Goal: Information Seeking & Learning: Learn about a topic

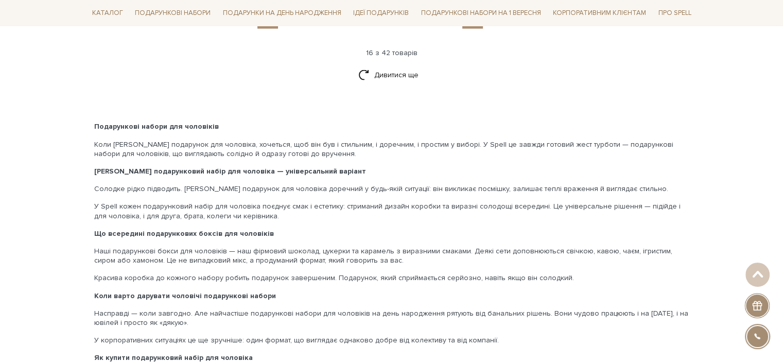
scroll to position [2358, 0]
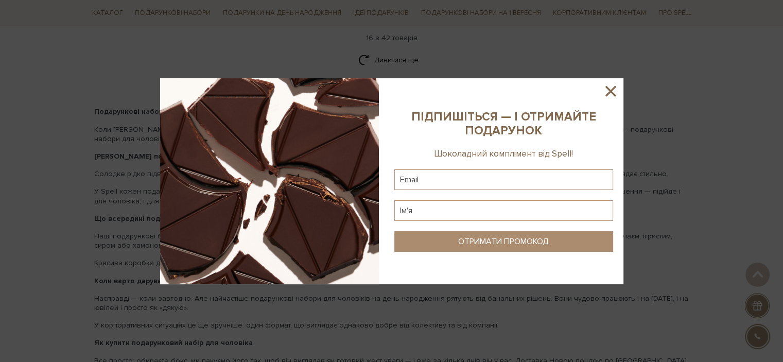
click at [614, 93] on icon at bounding box center [611, 91] width 18 height 18
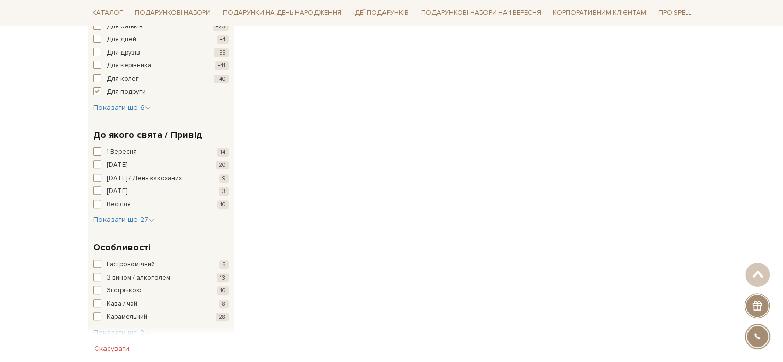
scroll to position [505, 0]
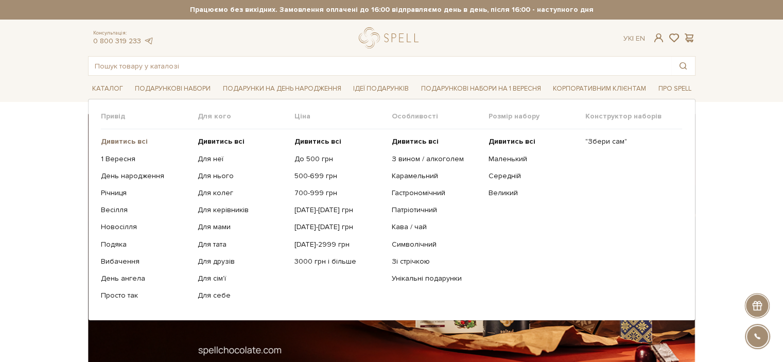
click at [130, 142] on b "Дивитись всі" at bounding box center [124, 141] width 47 height 9
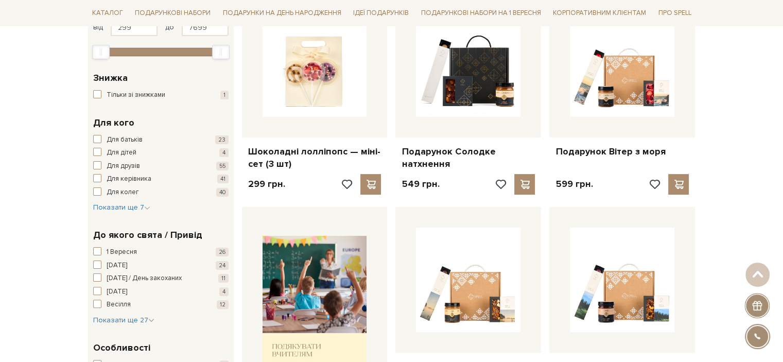
scroll to position [154, 0]
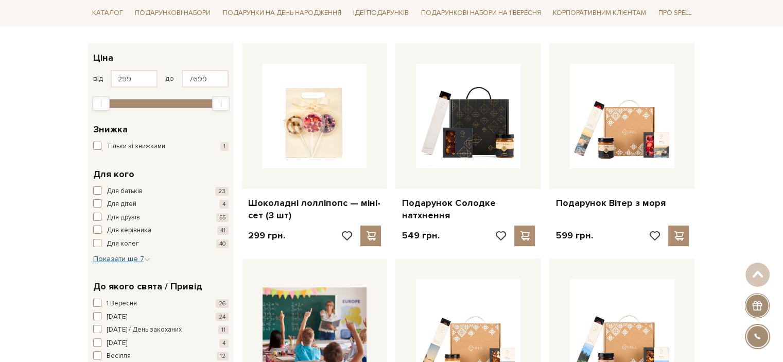
click at [132, 254] on button "Показати ще 7 Сховати" at bounding box center [121, 259] width 57 height 10
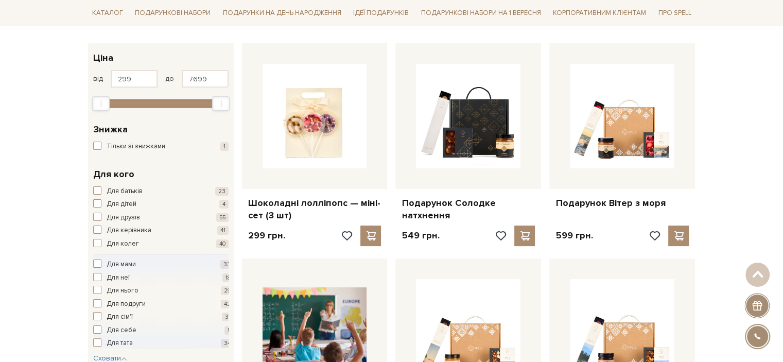
click at [133, 258] on div "Для мами 33 Для неї 18 Для нього 29 Для подруги 42 Для сім'ї 31 Для себе 5 Для …" at bounding box center [163, 301] width 141 height 94
click at [126, 274] on span "Для неї" at bounding box center [118, 278] width 23 height 10
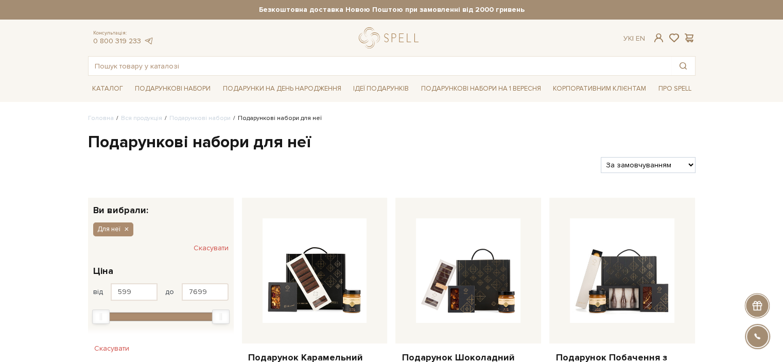
click at [213, 249] on button "Скасувати" at bounding box center [211, 248] width 35 height 16
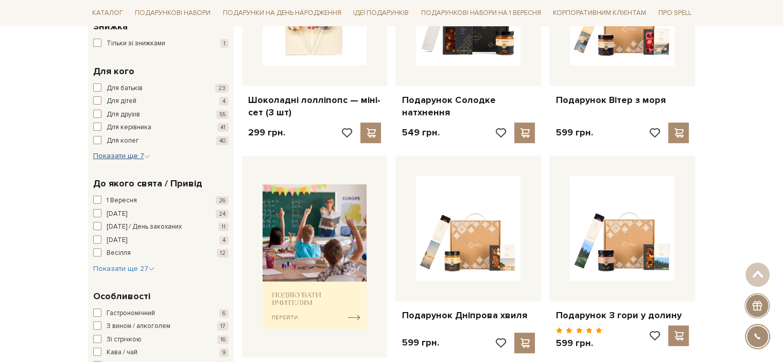
click at [124, 154] on span "Показати ще 7" at bounding box center [121, 155] width 57 height 9
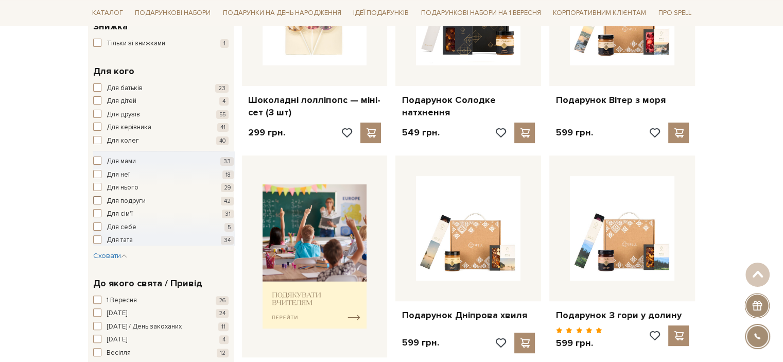
click at [122, 201] on span "Для подруги" at bounding box center [126, 201] width 39 height 10
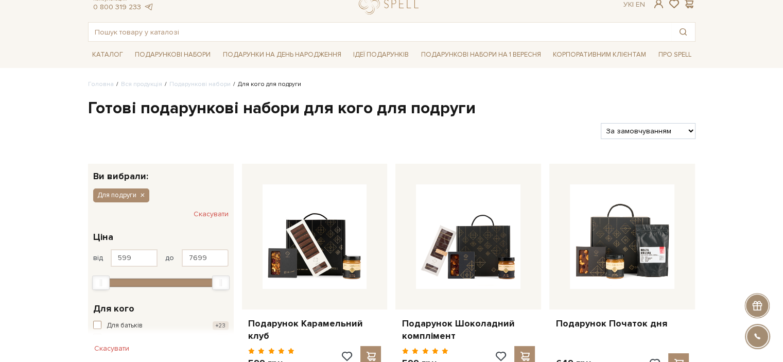
scroll to position [103, 0]
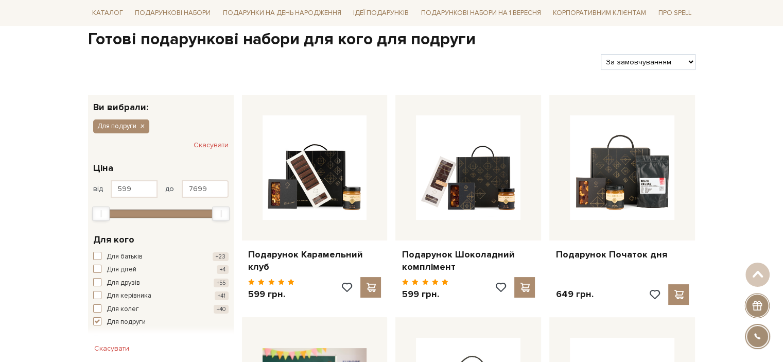
click at [213, 143] on button "Скасувати" at bounding box center [211, 145] width 35 height 16
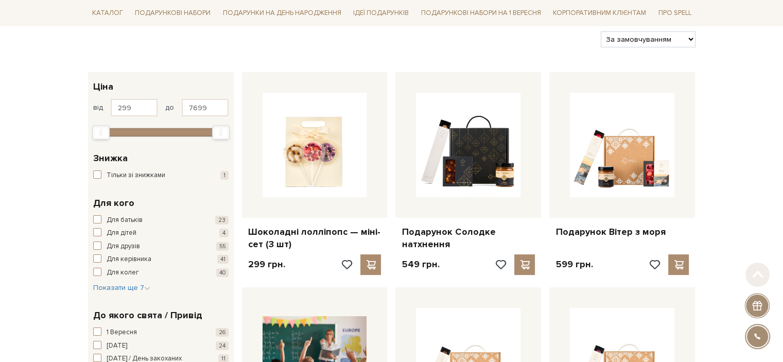
scroll to position [206, 0]
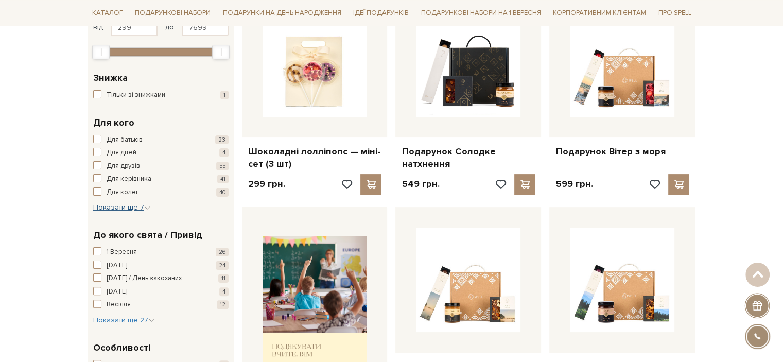
click at [117, 202] on button "Показати ще 7 Сховати" at bounding box center [121, 207] width 57 height 10
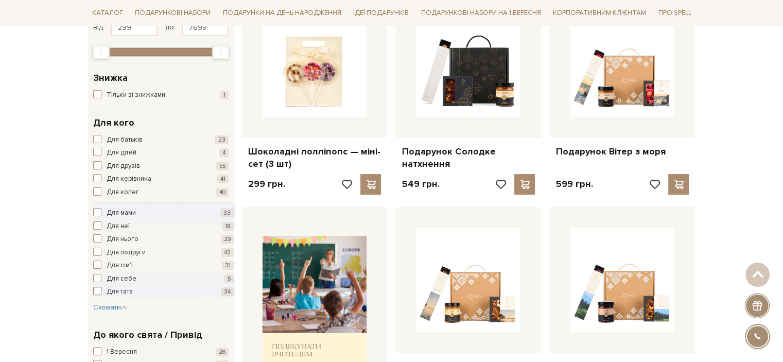
click at [124, 289] on span "Для тата" at bounding box center [120, 292] width 26 height 10
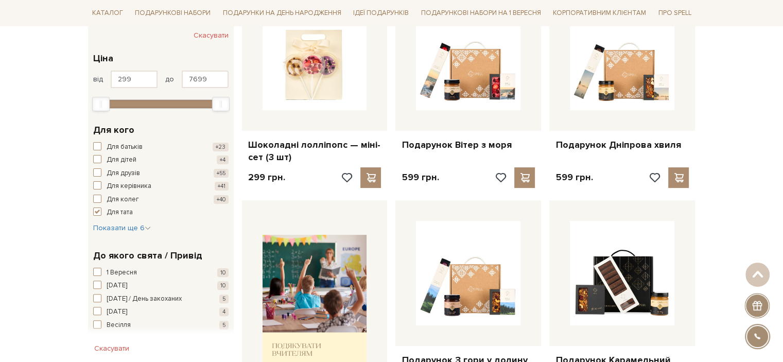
scroll to position [309, 0]
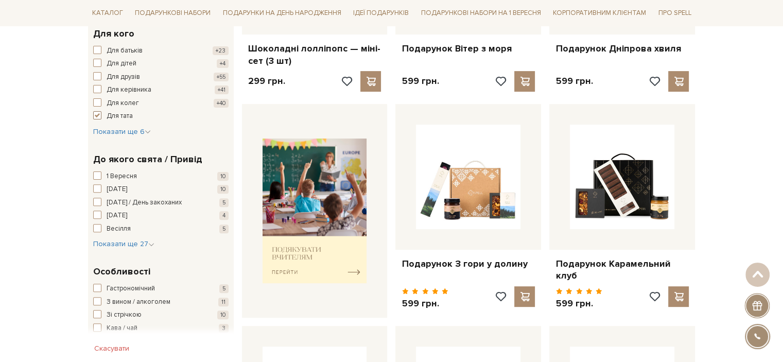
click at [100, 114] on span "button" at bounding box center [97, 115] width 8 height 8
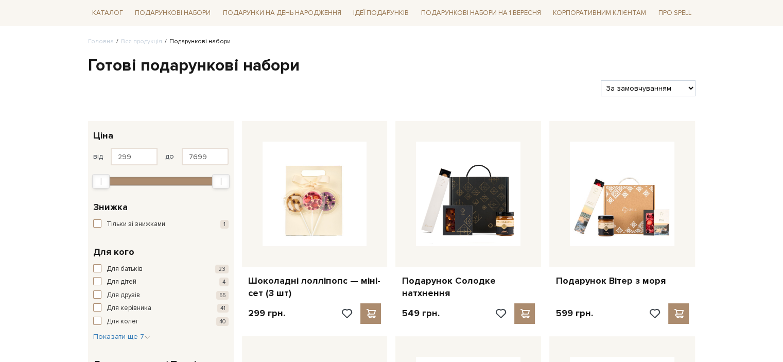
scroll to position [206, 0]
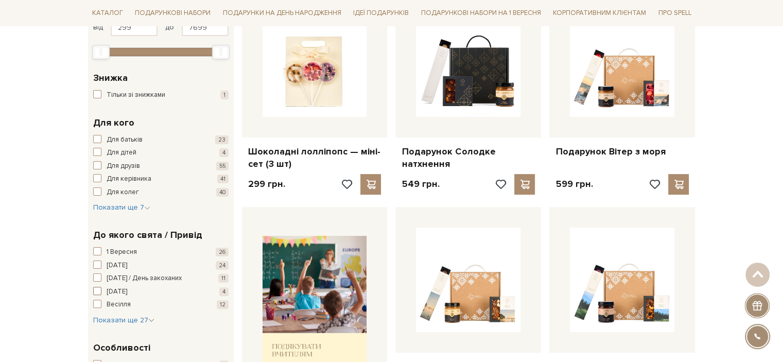
click at [98, 290] on span "button" at bounding box center [97, 291] width 8 height 8
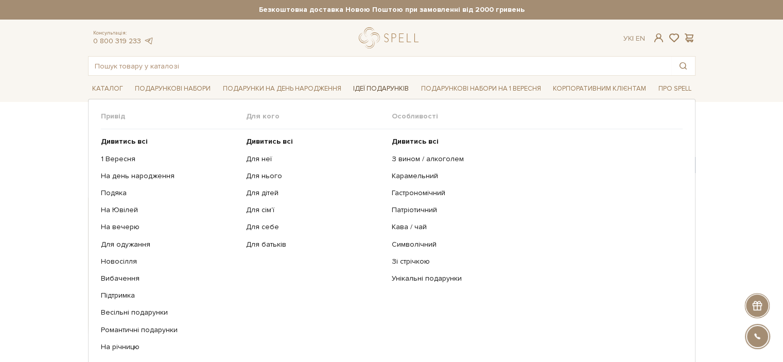
click at [360, 87] on link "Ідеї подарунків" at bounding box center [381, 89] width 64 height 16
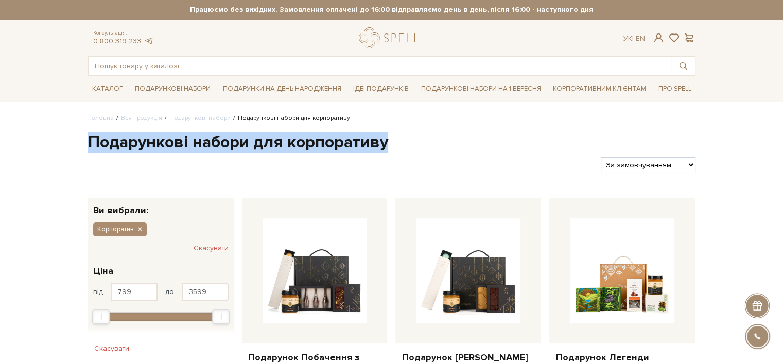
drag, startPoint x: 93, startPoint y: 140, endPoint x: 389, endPoint y: 143, distance: 296.6
click at [389, 143] on h1 "Подарункові набори для корпоративу" at bounding box center [392, 143] width 608 height 22
copy h1 "Подарункові набори для корпоративу"
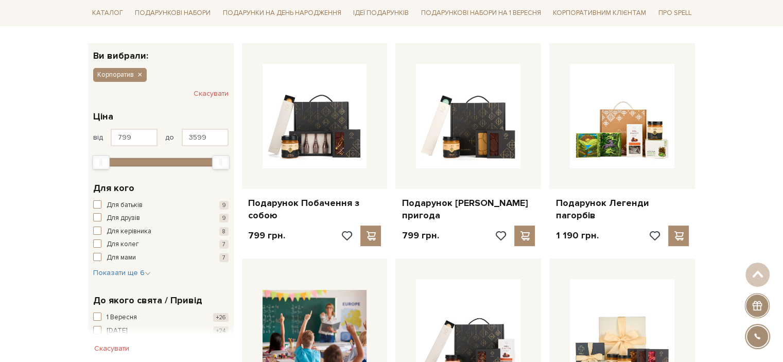
scroll to position [206, 0]
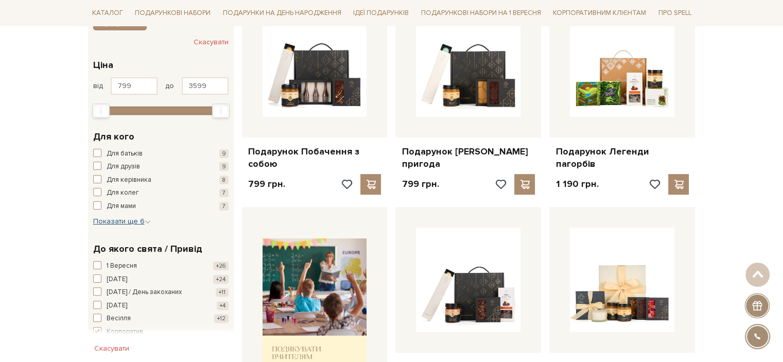
click at [122, 217] on span "Показати ще 6" at bounding box center [122, 221] width 58 height 9
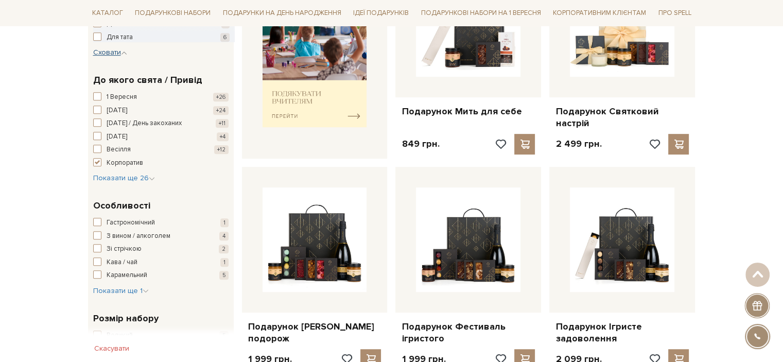
scroll to position [463, 0]
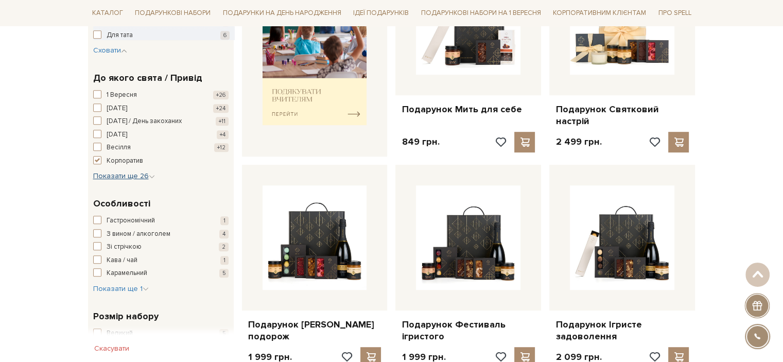
click at [136, 179] on span "Показати ще 26" at bounding box center [124, 175] width 62 height 9
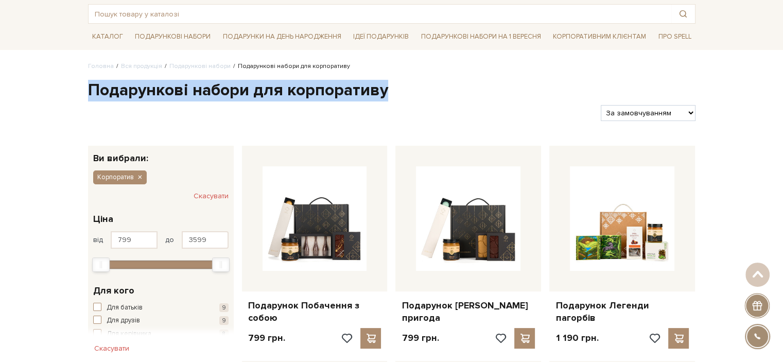
scroll to position [0, 0]
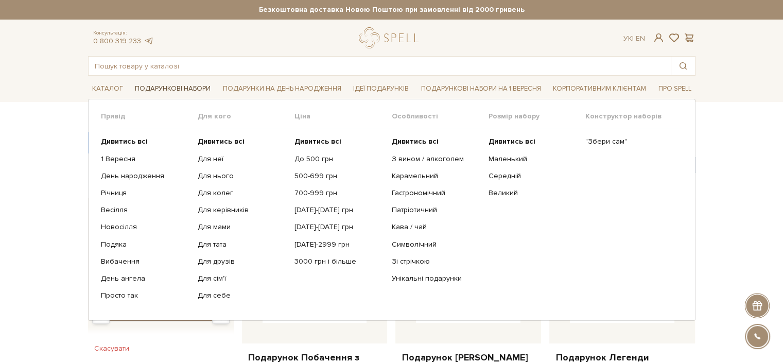
click at [177, 85] on link "Подарункові набори" at bounding box center [173, 89] width 84 height 16
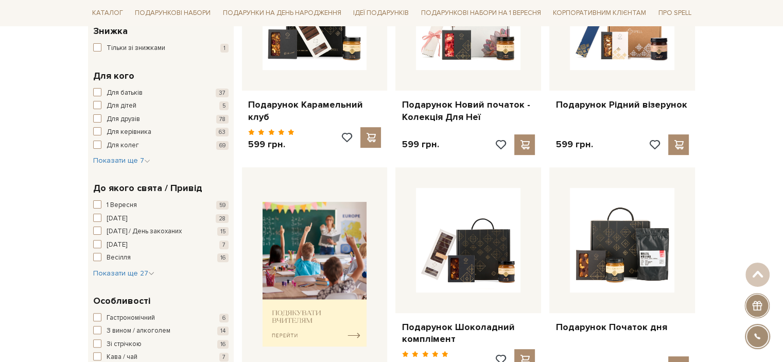
scroll to position [257, 0]
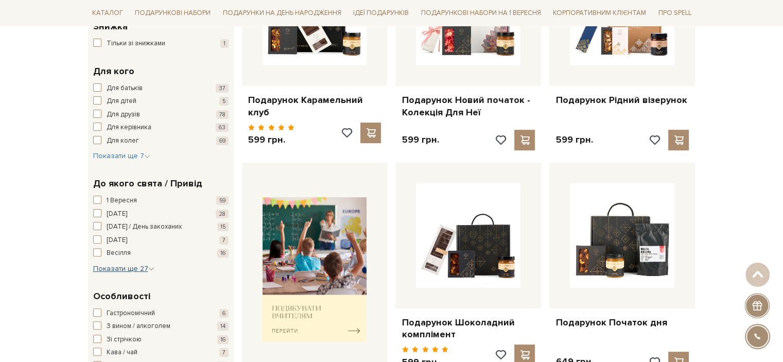
click at [124, 270] on span "Показати ще 27" at bounding box center [123, 268] width 61 height 9
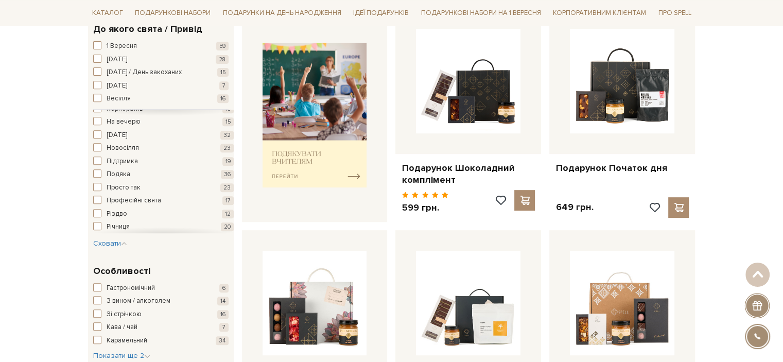
scroll to position [140, 0]
click at [129, 158] on span "Корпоратив" at bounding box center [125, 160] width 37 height 10
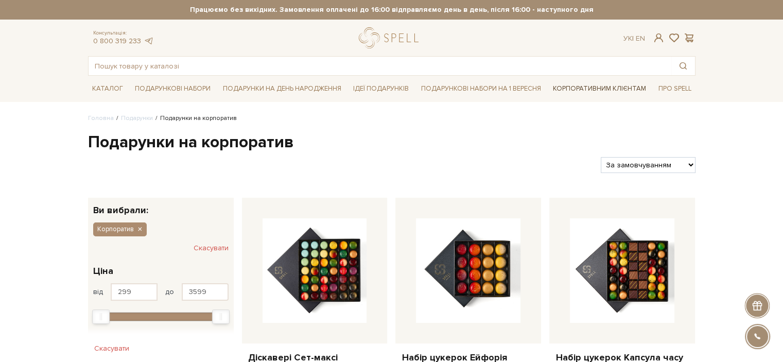
click at [556, 88] on link "Корпоративним клієнтам" at bounding box center [599, 89] width 101 height 18
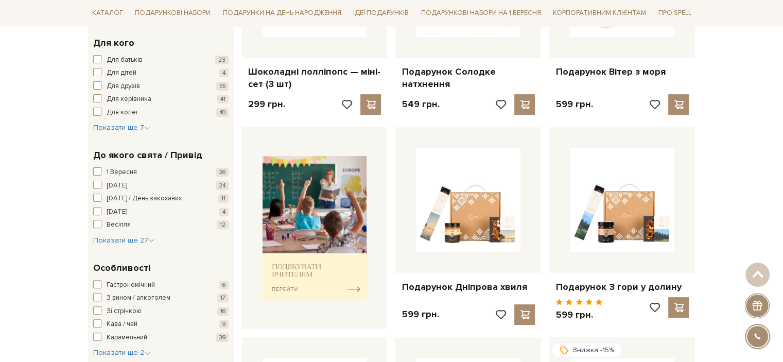
scroll to position [309, 0]
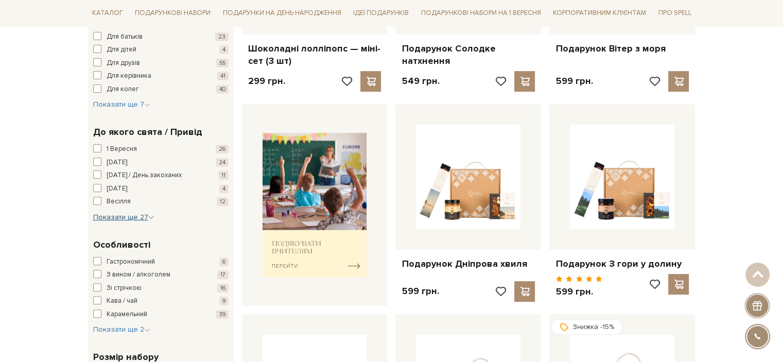
click at [123, 214] on span "Показати ще 27" at bounding box center [123, 217] width 61 height 9
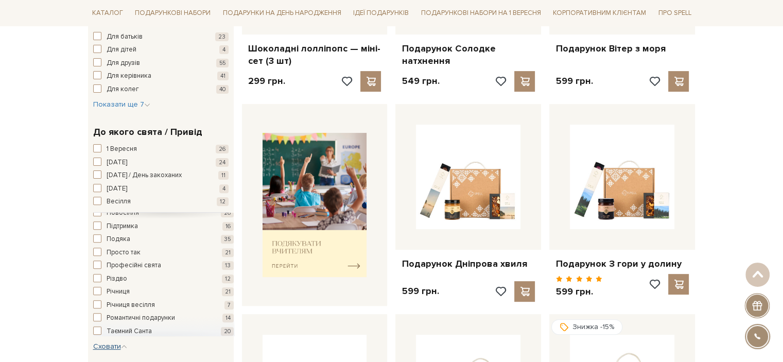
scroll to position [243, 0]
click at [126, 329] on span "Ювілей" at bounding box center [118, 331] width 23 height 10
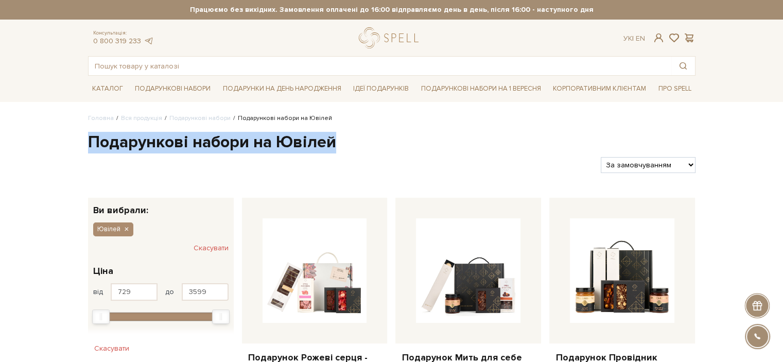
drag, startPoint x: 83, startPoint y: 140, endPoint x: 402, endPoint y: 144, distance: 318.7
copy h1 "Подарункові набори на Ювілей"
click at [570, 86] on link "Корпоративним клієнтам" at bounding box center [599, 89] width 101 height 18
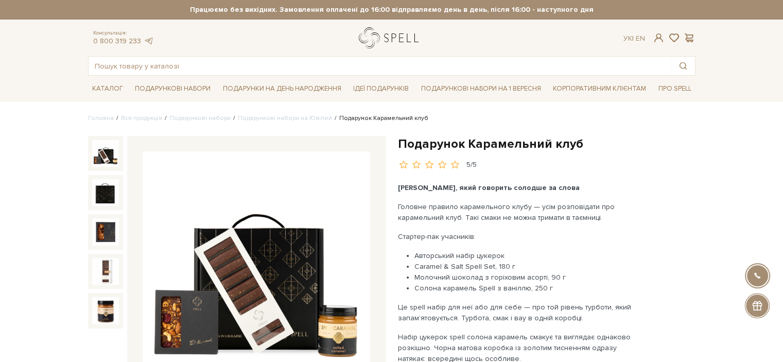
click at [361, 44] on link "logo" at bounding box center [391, 37] width 64 height 21
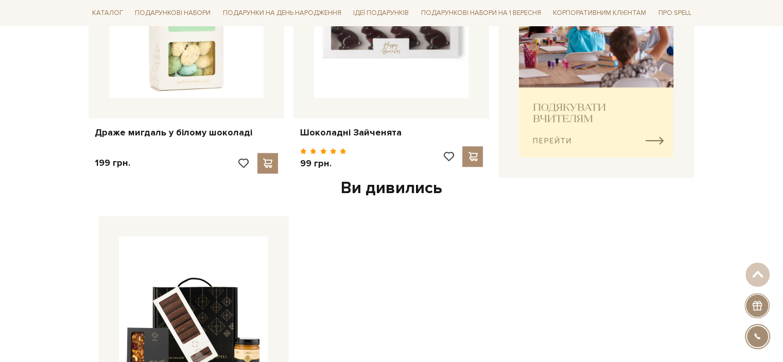
scroll to position [670, 0]
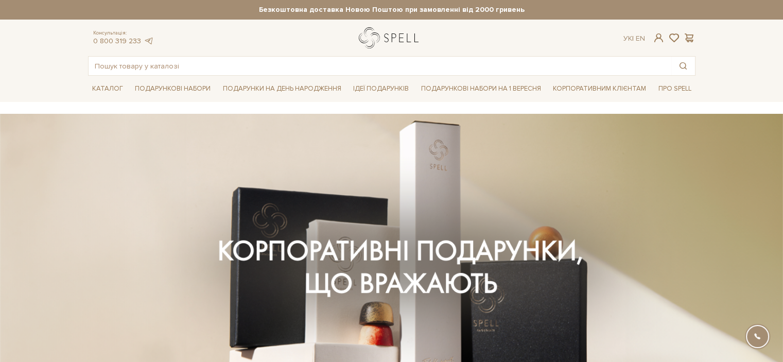
click at [385, 41] on link "logo" at bounding box center [391, 37] width 64 height 21
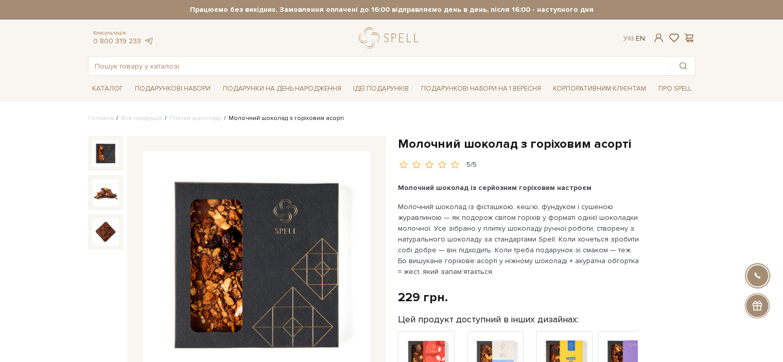
click at [641, 35] on link "En" at bounding box center [640, 38] width 9 height 9
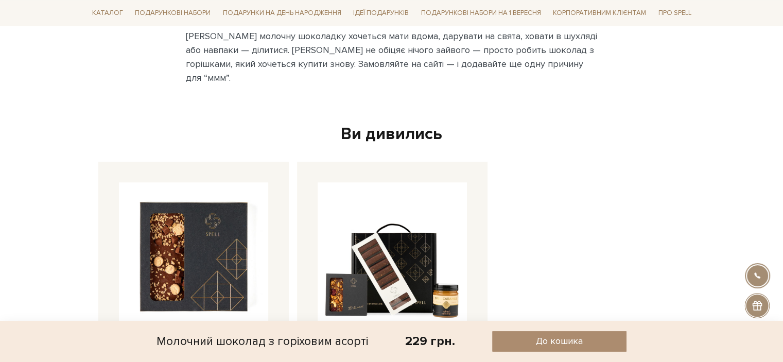
scroll to position [669, 0]
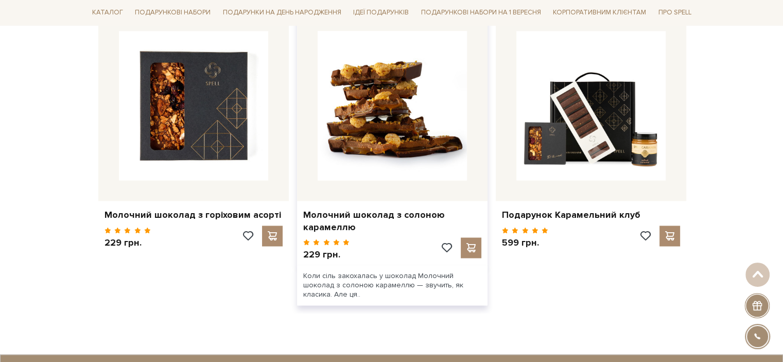
scroll to position [1853, 0]
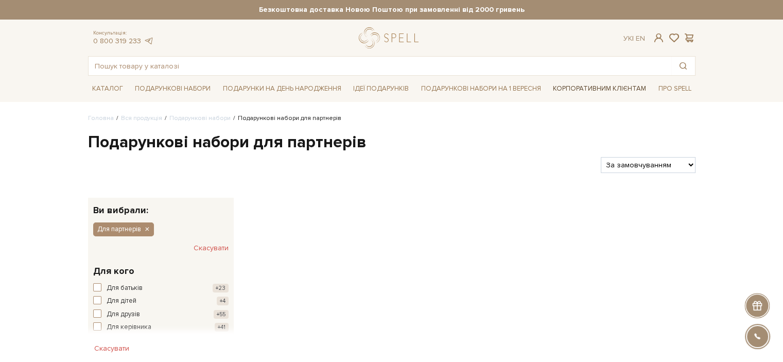
click at [589, 88] on link "Корпоративним клієнтам" at bounding box center [599, 89] width 101 height 18
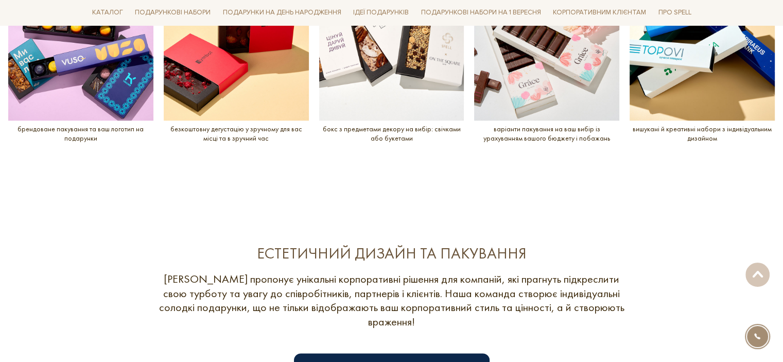
scroll to position [1462, 0]
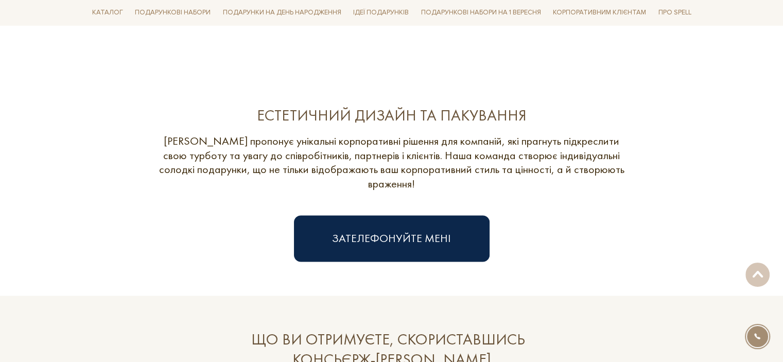
click at [268, 215] on div "Зателефонуйте мені" at bounding box center [392, 238] width 608 height 46
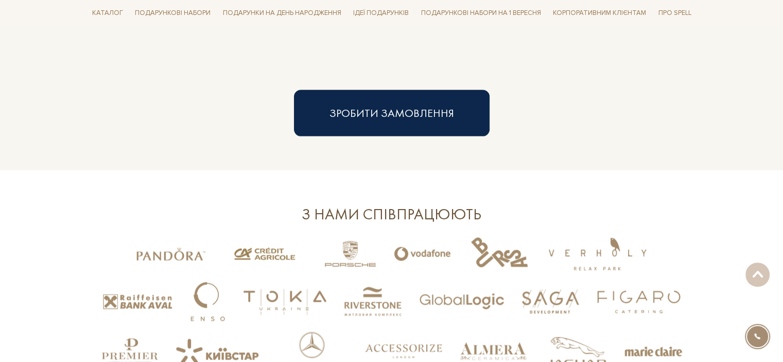
scroll to position [2131, 0]
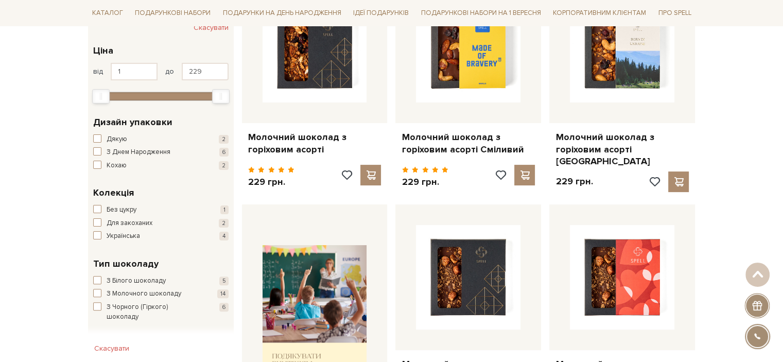
scroll to position [309, 0]
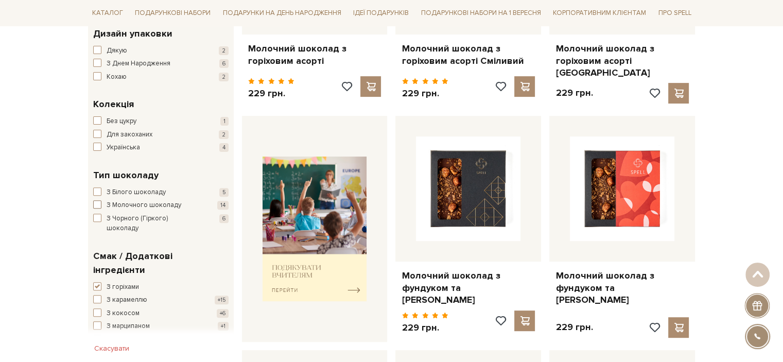
click at [152, 203] on span "З Молочного шоколаду" at bounding box center [144, 205] width 75 height 10
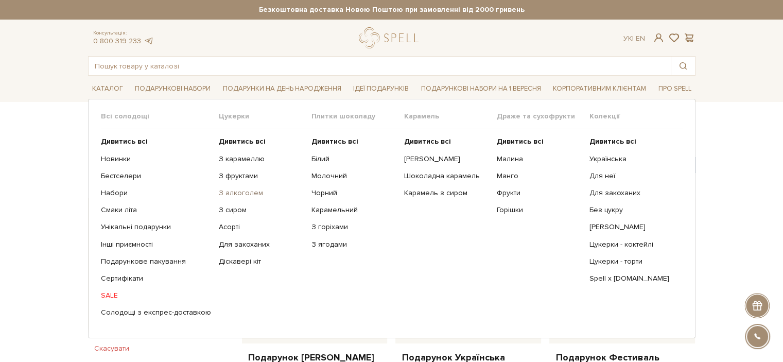
click at [233, 195] on link "З алкоголем" at bounding box center [261, 192] width 85 height 9
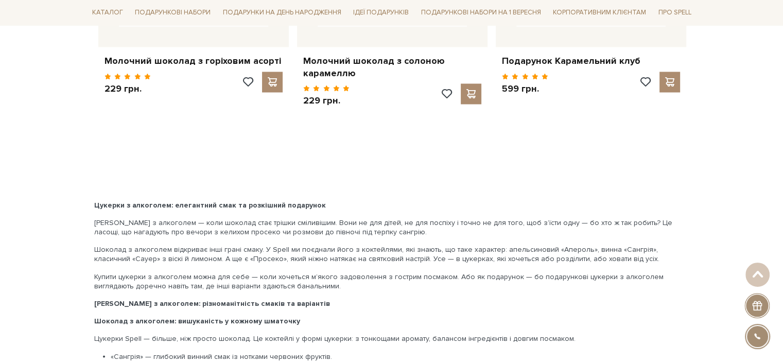
scroll to position [1919, 0]
